Goal: Information Seeking & Learning: Learn about a topic

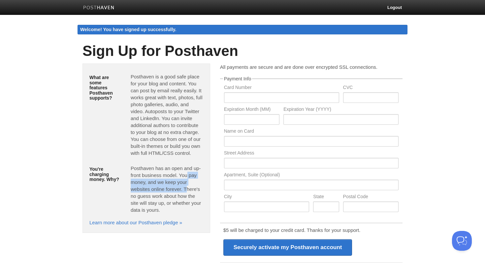
drag, startPoint x: 184, startPoint y: 176, endPoint x: 183, endPoint y: 183, distance: 6.4
click at [183, 183] on p "Posthaven has an open and up-front business model. You pay money, and we keep y…" at bounding box center [167, 188] width 73 height 49
drag, startPoint x: 183, startPoint y: 183, endPoint x: 166, endPoint y: 208, distance: 30.7
click at [166, 208] on p "Posthaven has an open and up-front business model. You pay money, and we keep y…" at bounding box center [167, 188] width 73 height 49
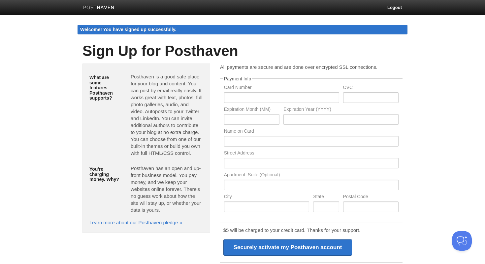
drag, startPoint x: 166, startPoint y: 210, endPoint x: 166, endPoint y: 188, distance: 21.5
click at [166, 188] on p "Posthaven has an open and up-front business model. You pay money, and we keep y…" at bounding box center [167, 188] width 73 height 49
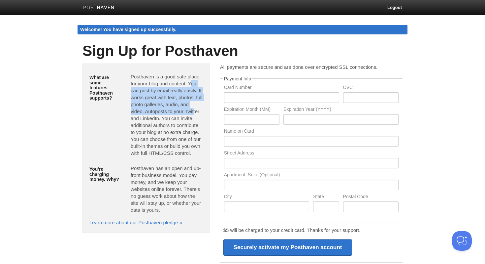
drag, startPoint x: 190, startPoint y: 86, endPoint x: 194, endPoint y: 108, distance: 23.2
click at [194, 108] on p "Posthaven is a good safe place for your blog and content. You can post by email…" at bounding box center [167, 114] width 73 height 83
